Goal: Task Accomplishment & Management: Manage account settings

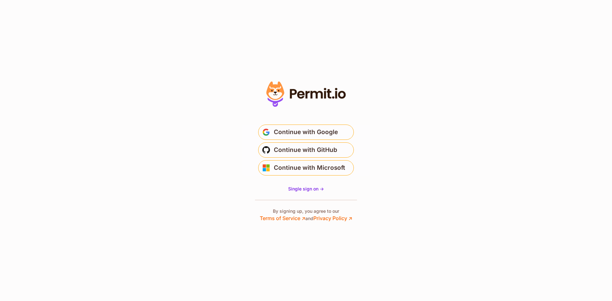
click at [404, 139] on section "* Or" at bounding box center [306, 150] width 612 height 301
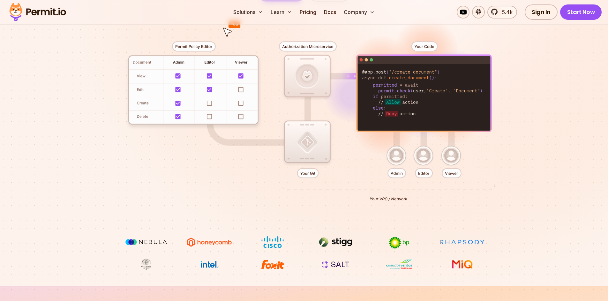
scroll to position [154, 0]
